Goal: Task Accomplishment & Management: Manage account settings

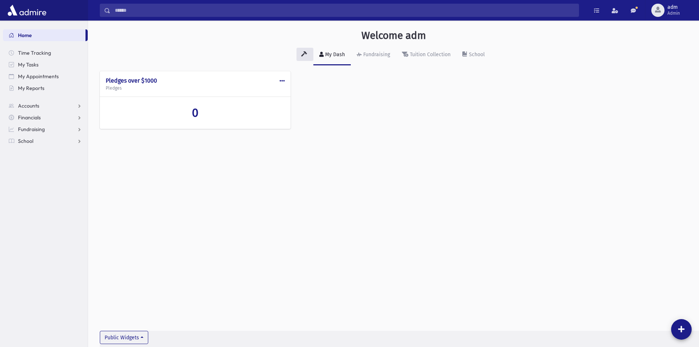
click at [641, 41] on div "Welcome adm" at bounding box center [393, 36] width 580 height 15
click at [667, 11] on span "adm Admin" at bounding box center [677, 10] width 24 height 12
click at [653, 104] on link "Manage Logins" at bounding box center [668, 108] width 59 height 14
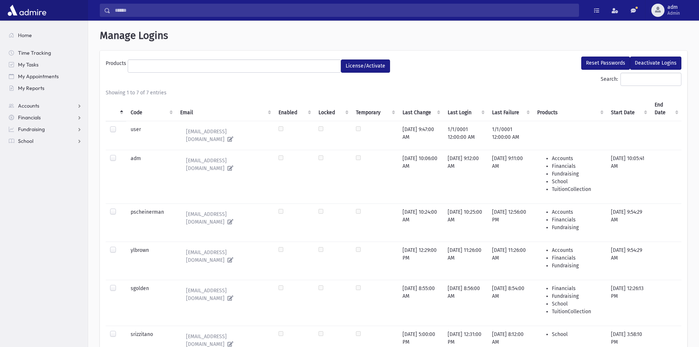
select select
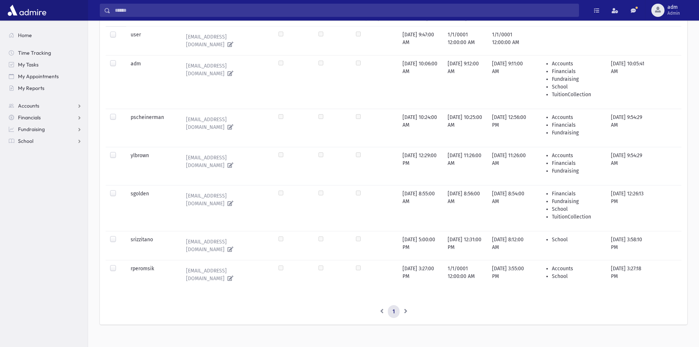
scroll to position [96, 0]
click at [119, 234] on label at bounding box center [119, 234] width 0 height 0
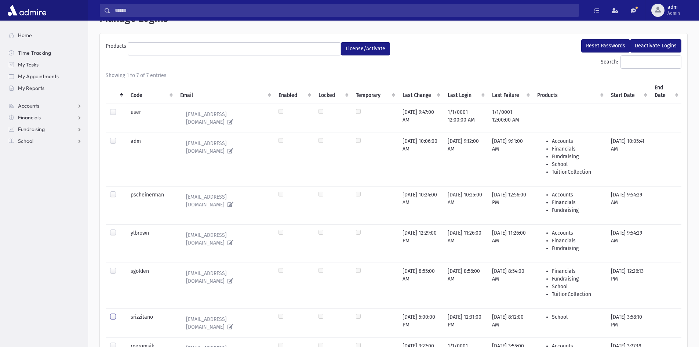
scroll to position [0, 0]
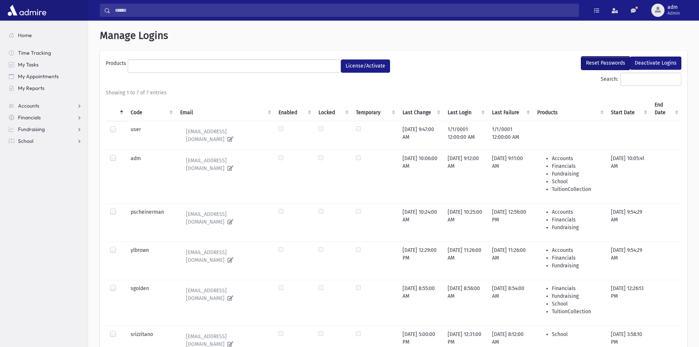
click at [602, 61] on button "Reset Passwords" at bounding box center [605, 63] width 49 height 13
select select
